Goal: Navigation & Orientation: Find specific page/section

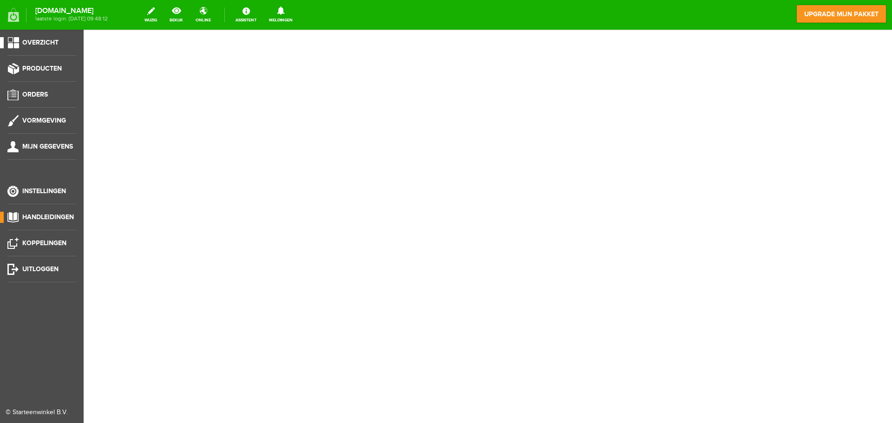
click at [10, 39] on link "Overzicht" at bounding box center [38, 42] width 76 height 11
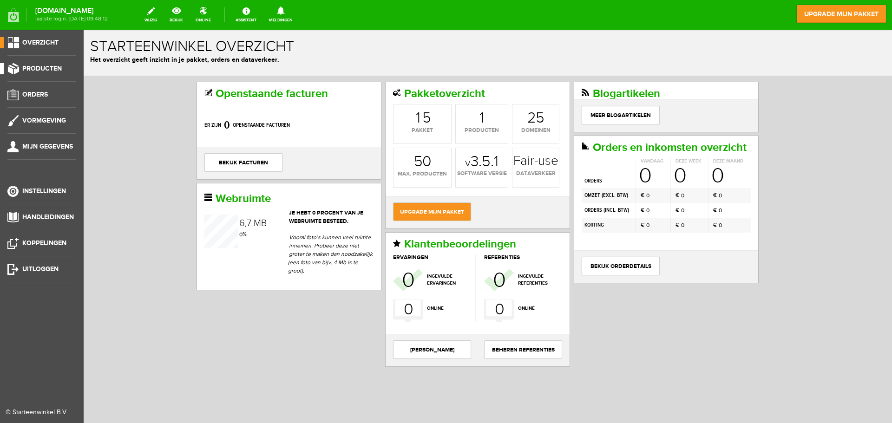
click at [13, 70] on link "Producten" at bounding box center [38, 68] width 76 height 11
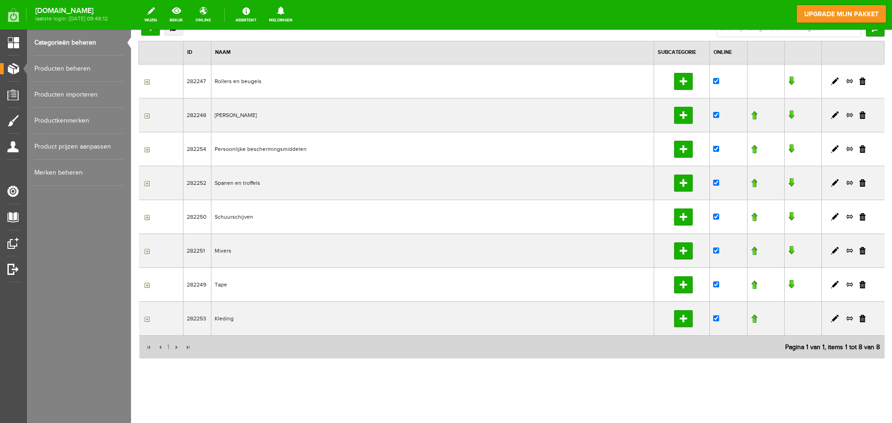
scroll to position [72, 0]
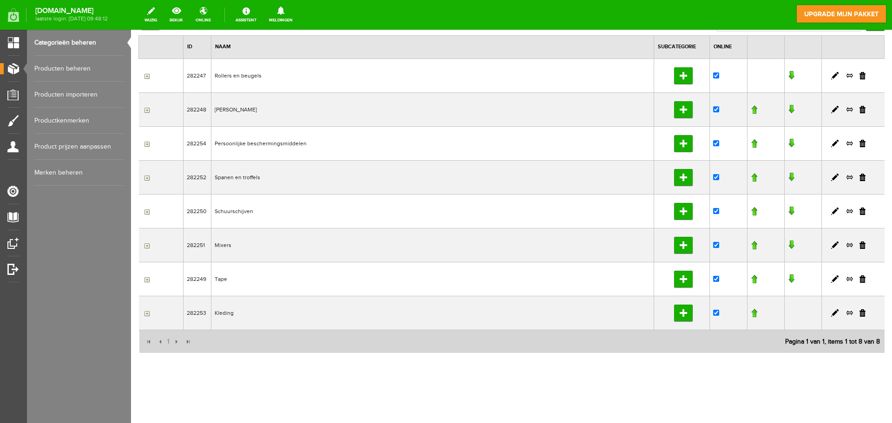
click at [235, 86] on td "Rollers en beugels" at bounding box center [432, 76] width 443 height 34
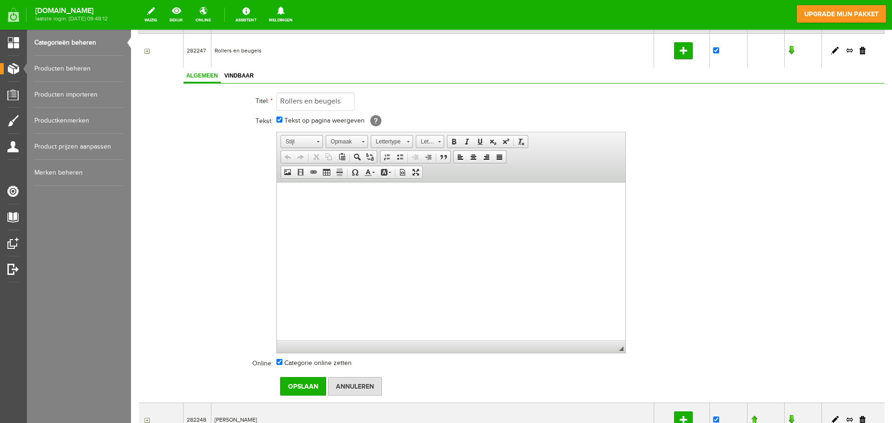
scroll to position [83, 0]
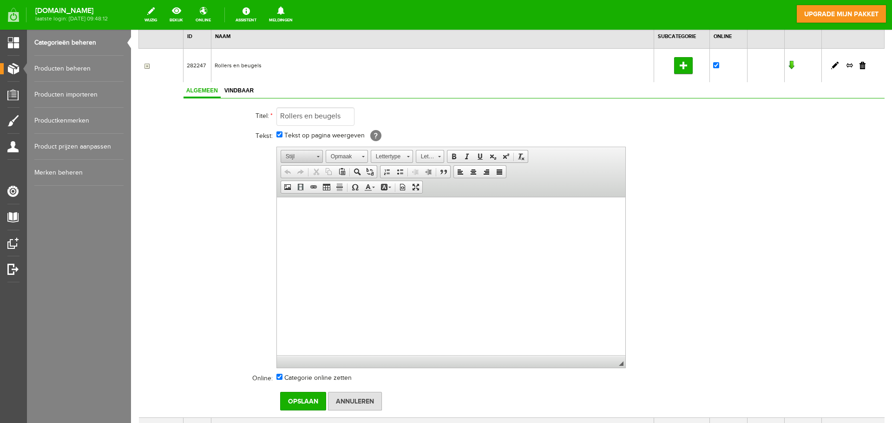
click at [311, 156] on span "Stijl" at bounding box center [297, 157] width 33 height 12
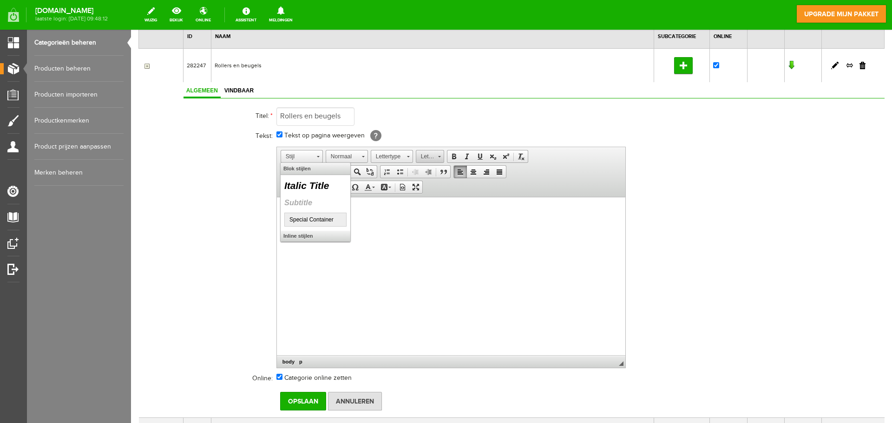
click at [440, 156] on span at bounding box center [439, 156] width 3 height 1
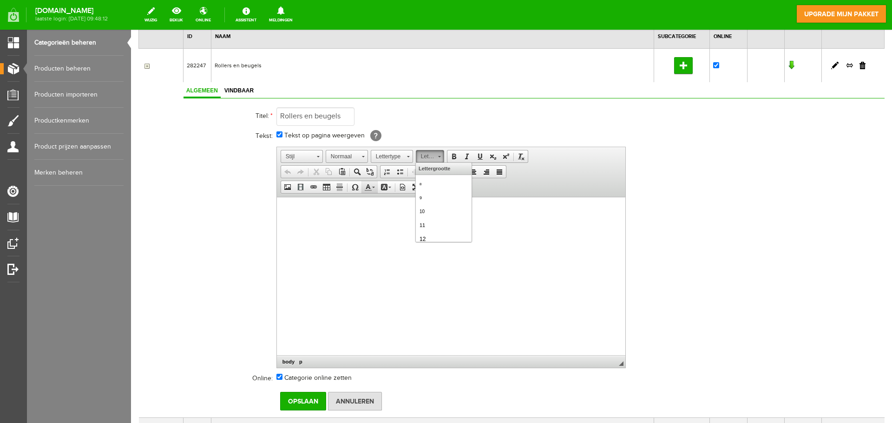
click at [375, 190] on link "Tekstkleur" at bounding box center [370, 187] width 16 height 12
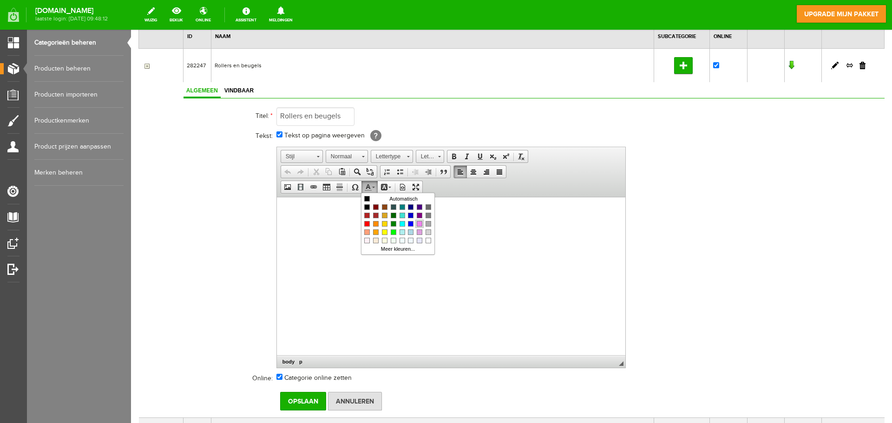
click at [419, 225] on span "Kleuren" at bounding box center [419, 224] width 6 height 6
click at [164, 154] on td at bounding box center [161, 250] width 45 height 336
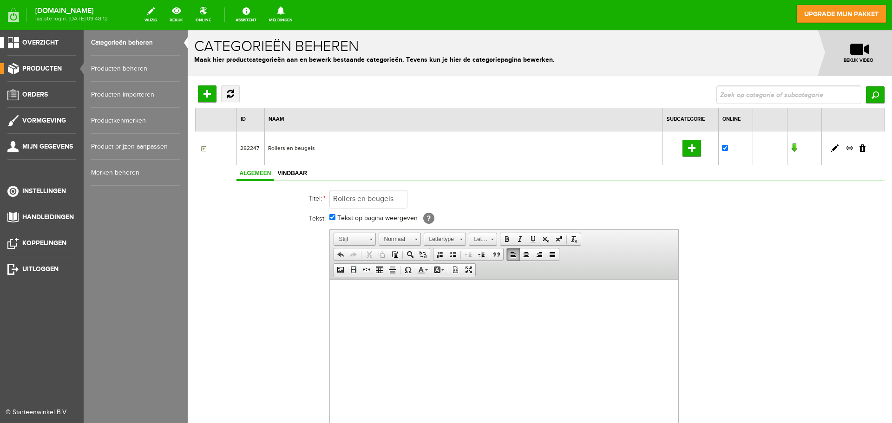
click at [9, 43] on link "Overzicht" at bounding box center [38, 42] width 76 height 11
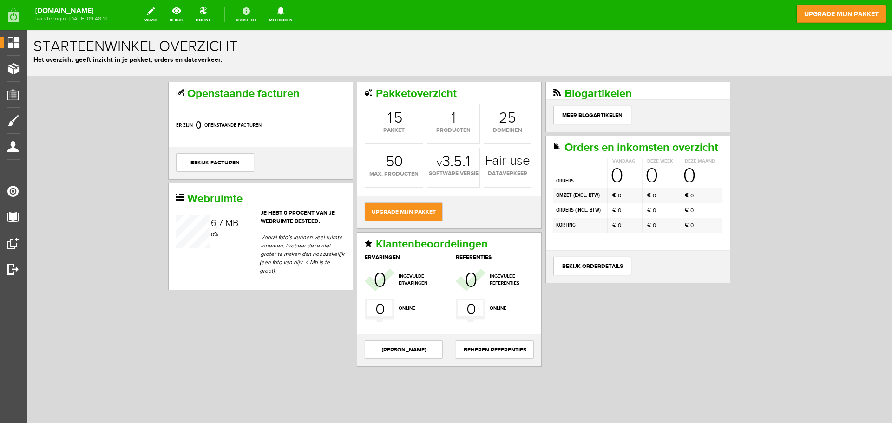
click at [260, 10] on link "Assistent" at bounding box center [246, 15] width 32 height 20
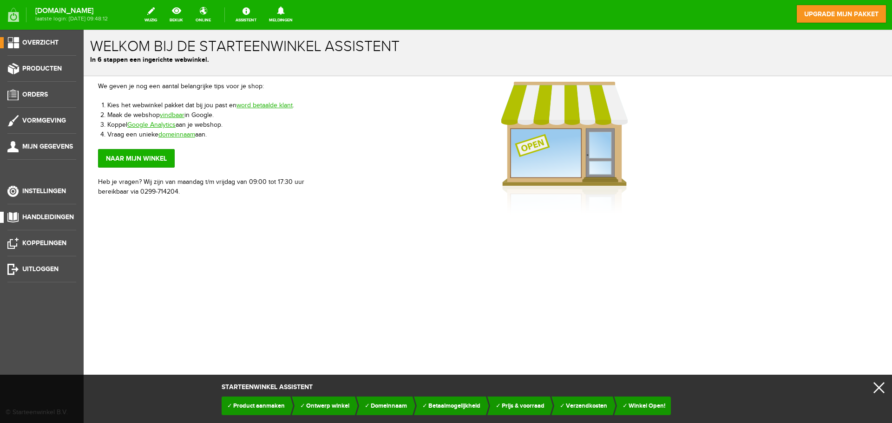
click at [25, 214] on span "Handleidingen" at bounding box center [48, 217] width 52 height 8
